Goal: Information Seeking & Learning: Learn about a topic

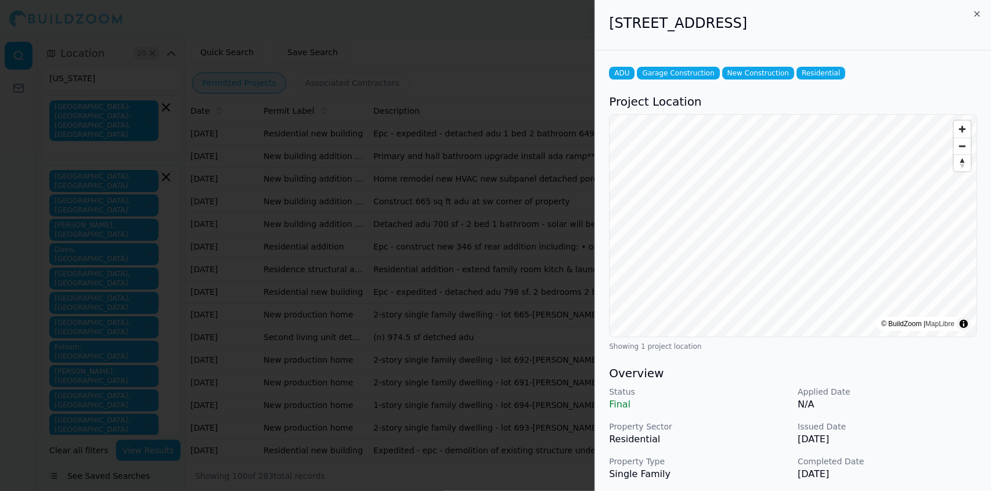
scroll to position [280, 0]
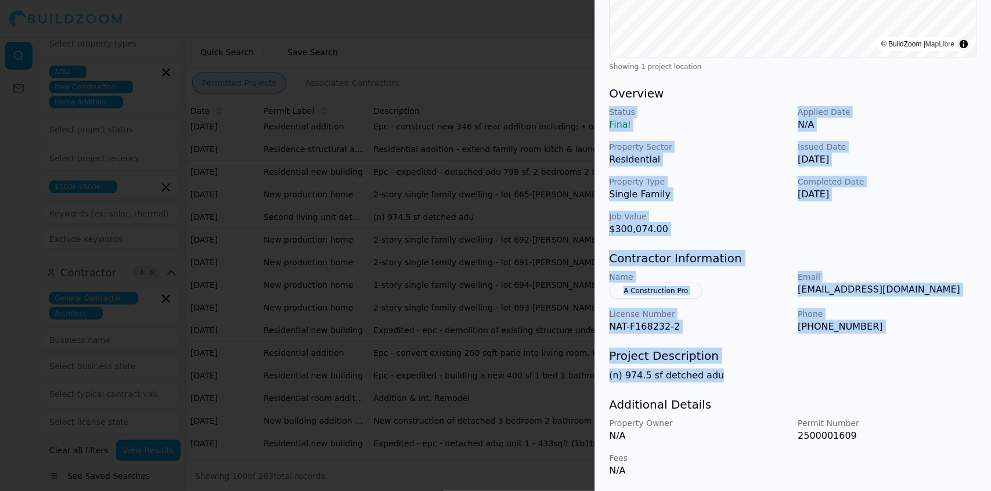
drag, startPoint x: 730, startPoint y: 380, endPoint x: 607, endPoint y: 114, distance: 293.4
click at [607, 114] on div "ADU Garage Construction New Construction Residential Project Location © BuildZo…" at bounding box center [793, 131] width 396 height 721
copy div "Status Final Applied Date N/A Property Sector Residential Issued Date [DATE] Pr…"
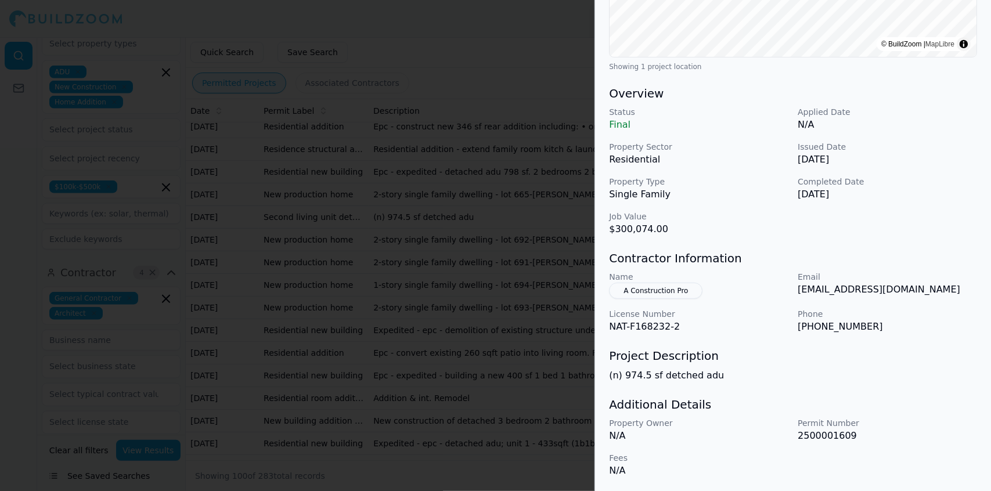
click at [98, 76] on div at bounding box center [495, 245] width 991 height 491
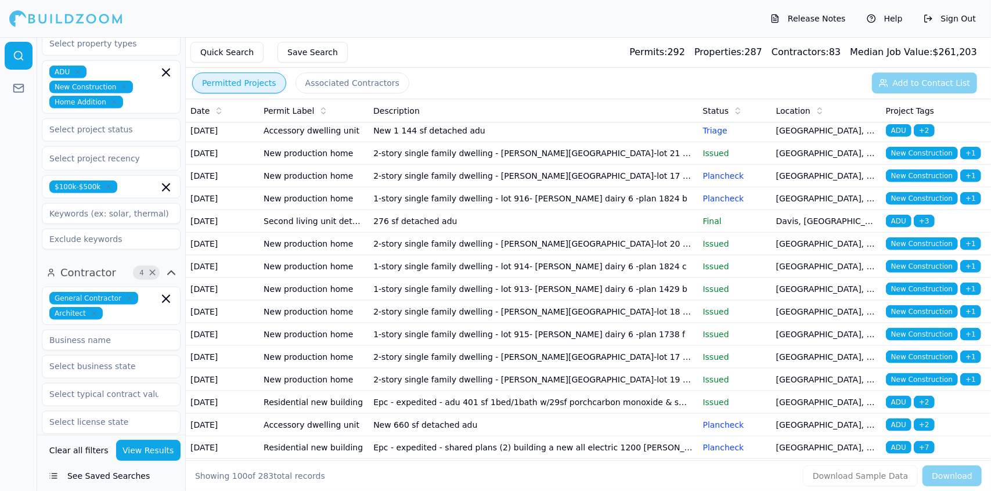
scroll to position [933, 0]
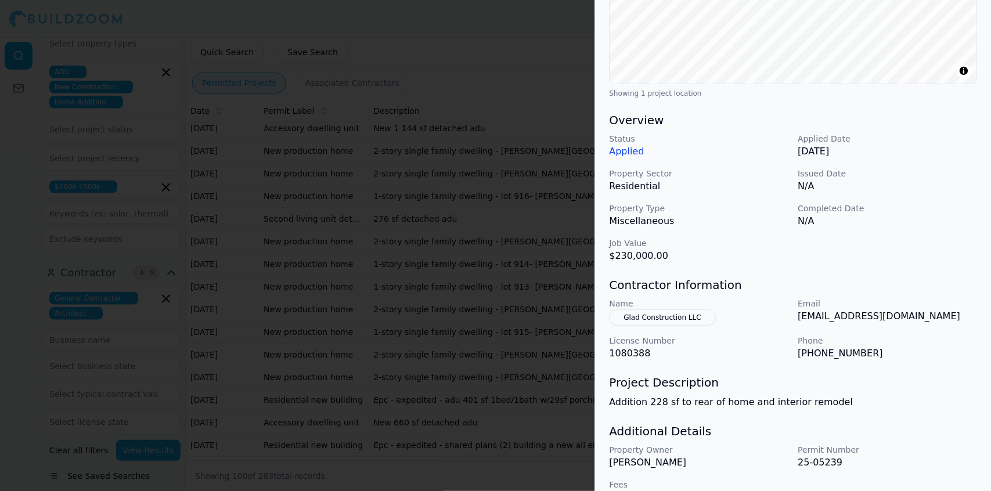
scroll to position [280, 0]
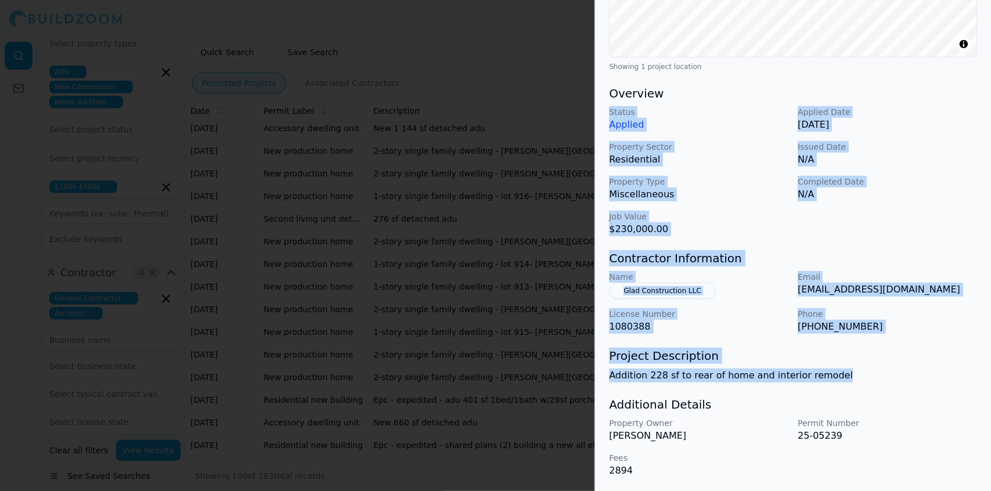
drag, startPoint x: 841, startPoint y: 373, endPoint x: 607, endPoint y: 112, distance: 350.5
click at [607, 112] on div "Home Addition Multi-Room Remodel Residential Project Location © BuildZoom | Map…" at bounding box center [793, 131] width 396 height 721
copy div "Status Applied Applied Date [DATE] Property Sector Residential Issued Date N/A …"
